Goal: Transaction & Acquisition: Book appointment/travel/reservation

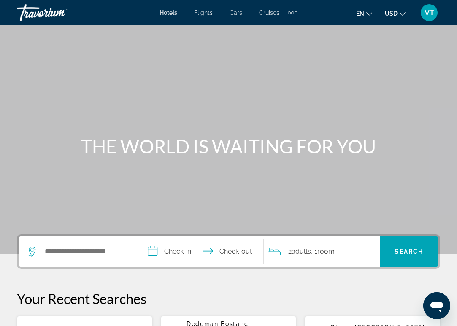
click at [272, 13] on span "Cruises" at bounding box center [269, 12] width 20 height 7
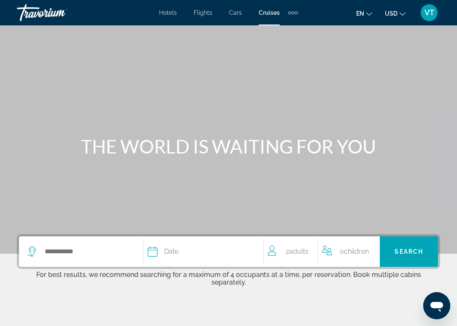
click at [399, 13] on button "USD USD ($) MXN (Mex$) CAD (Can$) GBP (£) EUR (€) AUD (A$) NZD (NZ$) CNY (CN¥)" at bounding box center [395, 13] width 21 height 12
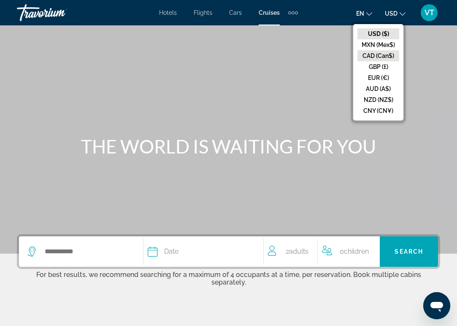
click at [384, 53] on button "CAD (Can$)" at bounding box center [379, 55] width 42 height 11
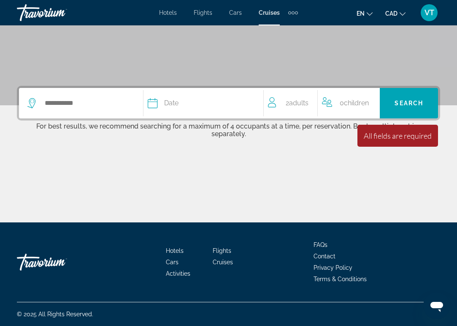
scroll to position [148, 0]
click at [95, 103] on input "Search widget" at bounding box center [89, 103] width 91 height 13
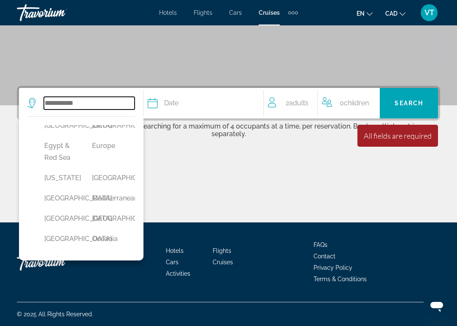
scroll to position [169, 0]
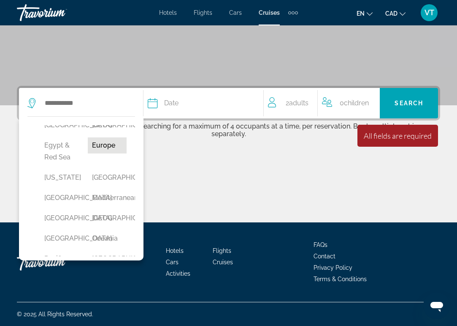
click at [100, 153] on button "Europe" at bounding box center [107, 145] width 39 height 16
type input "******"
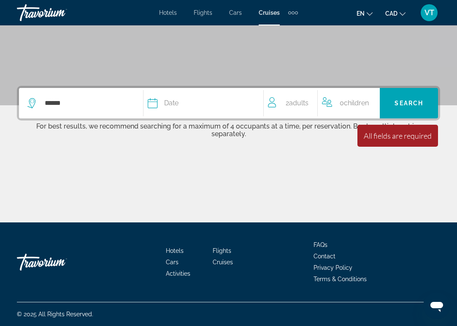
click at [180, 104] on div "Date" at bounding box center [201, 103] width 107 height 12
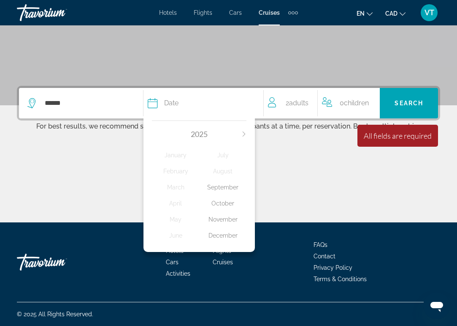
click at [244, 133] on icon "Next month" at bounding box center [244, 133] width 5 height 5
click at [228, 172] on div "August" at bounding box center [222, 170] width 47 height 15
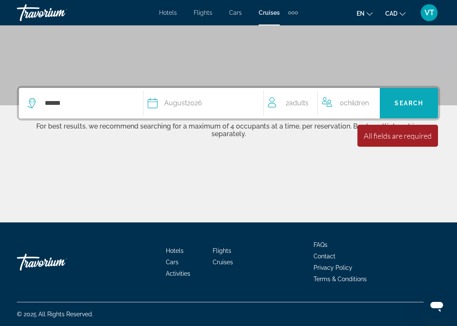
click at [409, 104] on span "Search" at bounding box center [409, 103] width 29 height 7
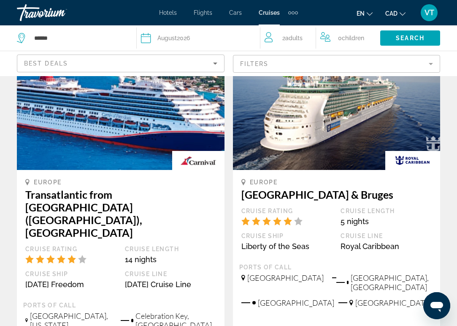
scroll to position [81, 0]
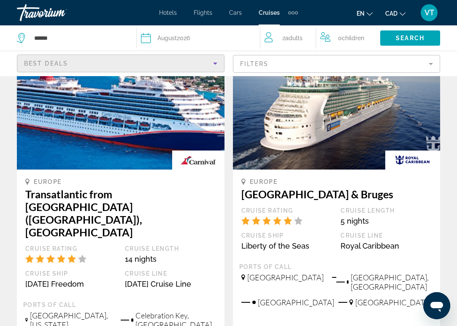
click at [217, 62] on icon "Sort by" at bounding box center [215, 63] width 10 height 10
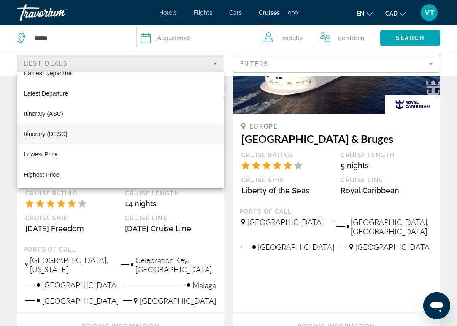
scroll to position [137, 0]
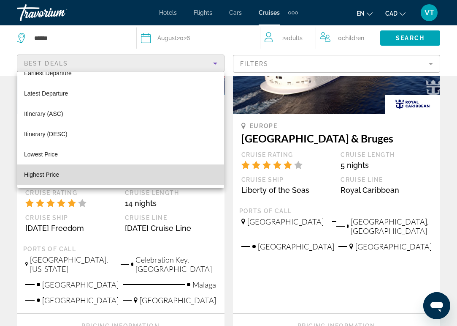
click at [84, 176] on mat-option "Highest Price" at bounding box center [120, 174] width 207 height 20
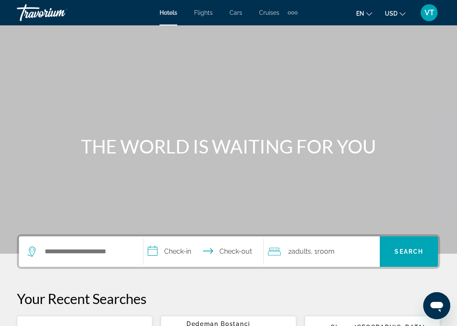
click at [238, 15] on span "Cars" at bounding box center [236, 12] width 13 height 7
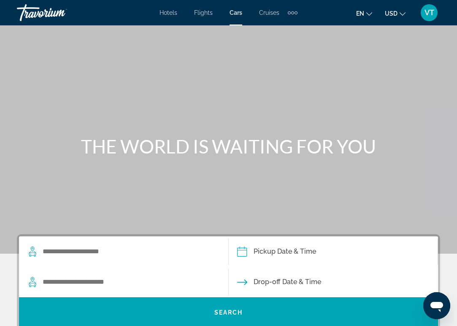
click at [395, 12] on span "USD" at bounding box center [391, 13] width 13 height 7
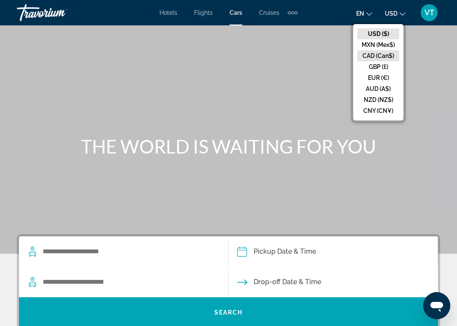
click at [385, 54] on button "CAD (Can$)" at bounding box center [379, 55] width 42 height 11
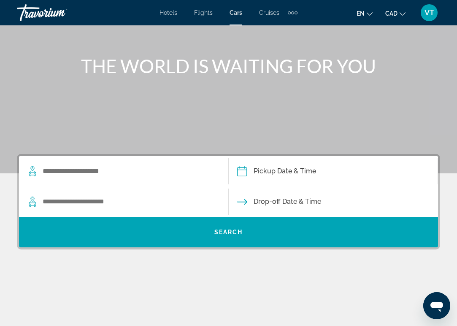
scroll to position [81, 0]
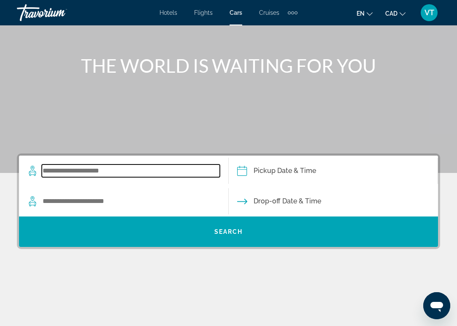
click at [114, 174] on input "Search widget" at bounding box center [131, 170] width 178 height 13
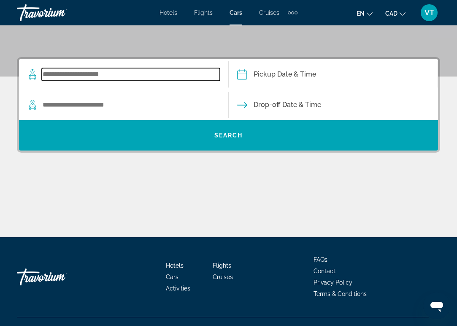
scroll to position [192, 0]
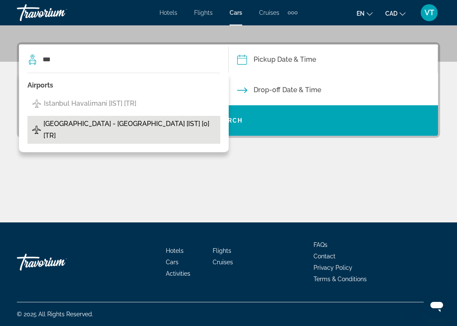
click at [89, 126] on span "[GEOGRAPHIC_DATA] - [GEOGRAPHIC_DATA] [IST] [0] [TR]" at bounding box center [130, 130] width 172 height 24
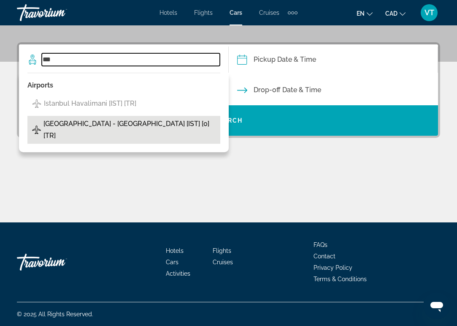
type input "**********"
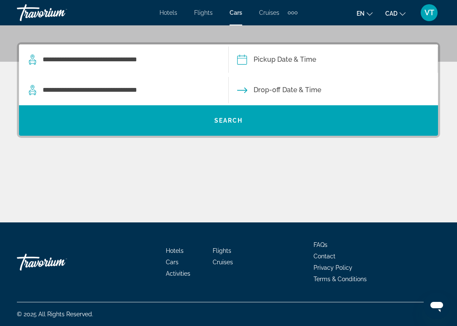
click at [261, 57] on input "Pickup date" at bounding box center [333, 60] width 213 height 33
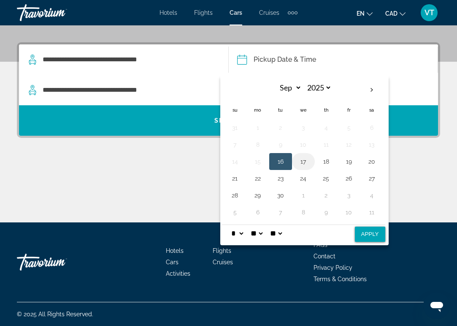
click at [305, 162] on button "17" at bounding box center [304, 161] width 14 height 12
click at [235, 180] on button "21" at bounding box center [236, 178] width 14 height 12
click at [368, 229] on button "Apply" at bounding box center [370, 233] width 30 height 15
type input "**********"
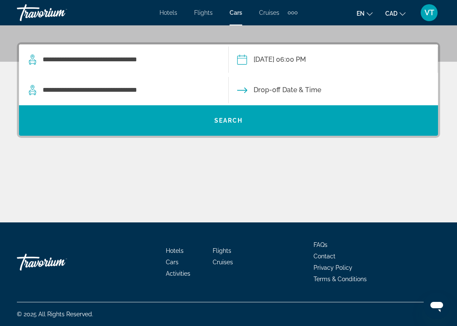
click at [280, 58] on input "**********" at bounding box center [333, 60] width 213 height 33
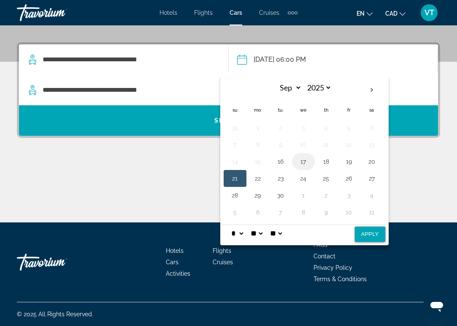
click at [305, 162] on button "17" at bounding box center [304, 161] width 14 height 12
select select "*"
click at [373, 227] on button "Apply" at bounding box center [370, 233] width 30 height 15
type input "**********"
select select "*"
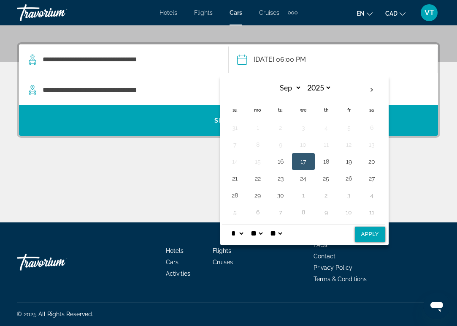
select select "*"
select select "**"
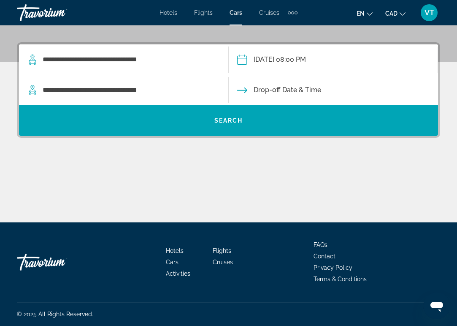
click at [259, 92] on input "Drop-off date" at bounding box center [333, 91] width 213 height 33
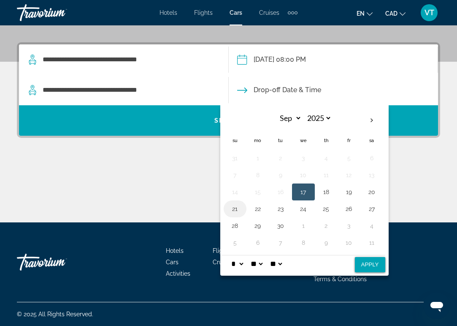
click at [235, 208] on button "21" at bounding box center [236, 209] width 14 height 12
select select "*"
click at [373, 261] on button "Apply" at bounding box center [370, 264] width 30 height 15
type input "**********"
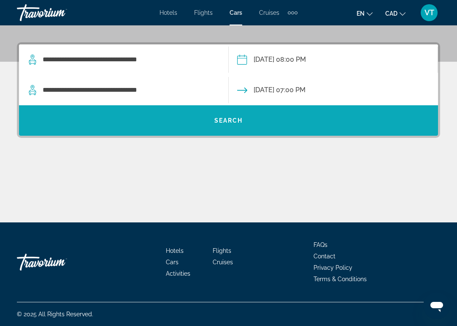
click at [237, 120] on span "Search" at bounding box center [229, 120] width 29 height 7
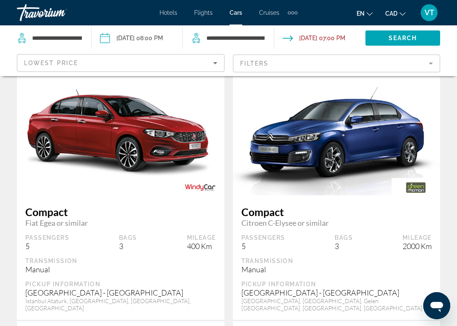
scroll to position [45, 0]
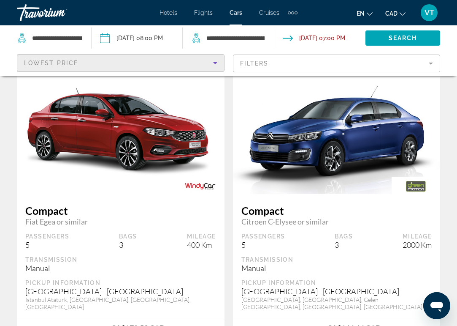
click at [125, 66] on div "Lowest Price" at bounding box center [118, 63] width 189 height 10
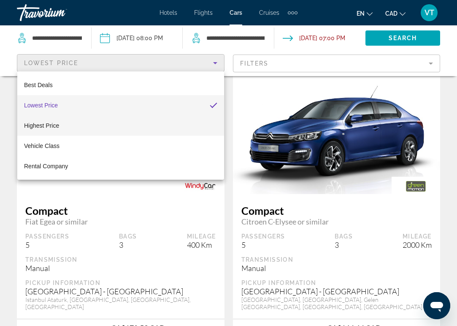
click at [108, 125] on mat-option "Highest Price" at bounding box center [120, 125] width 207 height 20
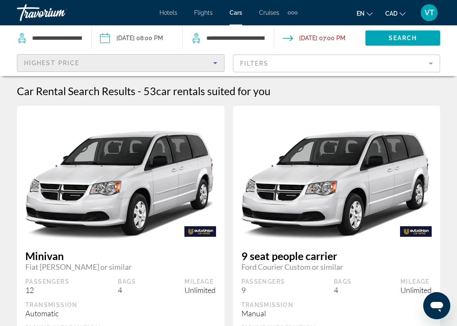
click at [133, 66] on div "Highest Price" at bounding box center [118, 63] width 189 height 10
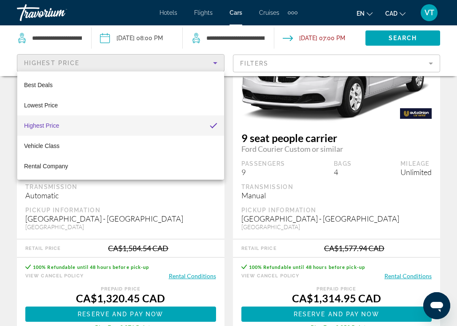
scroll to position [125, 0]
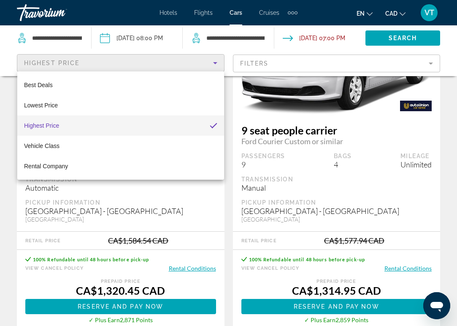
click at [199, 211] on div at bounding box center [228, 163] width 457 height 326
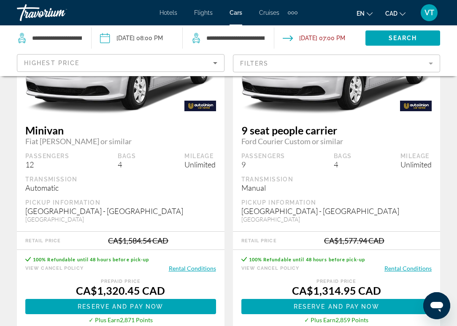
click at [118, 58] on div "Highest Price" at bounding box center [118, 63] width 189 height 10
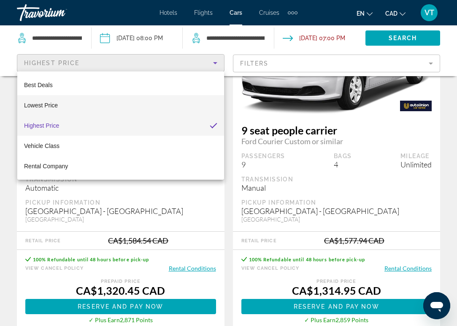
click at [101, 101] on mat-option "Lowest Price" at bounding box center [120, 105] width 207 height 20
